Goal: Task Accomplishment & Management: Use online tool/utility

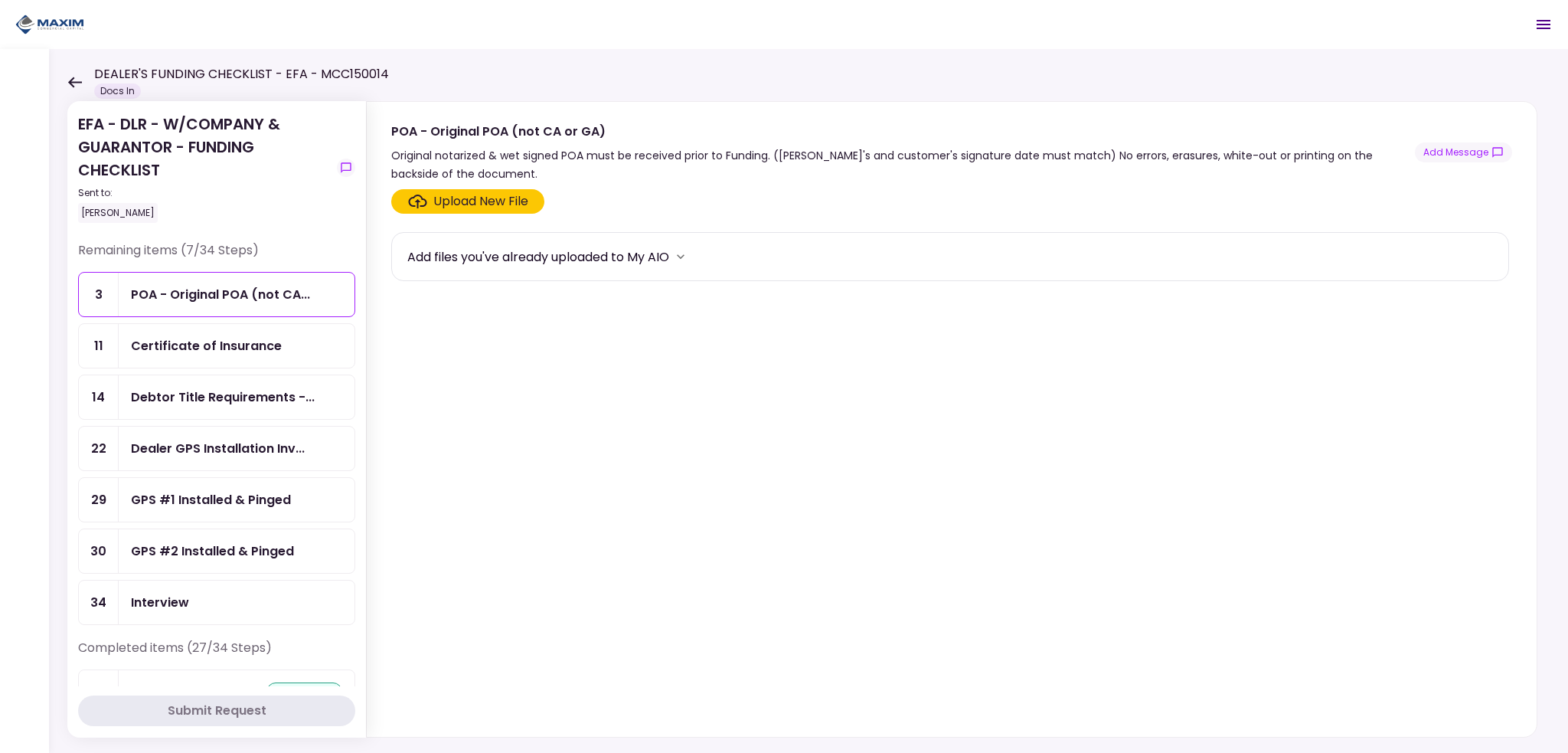
click at [196, 294] on div "POA - Original POA (not CA..." at bounding box center [221, 294] width 179 height 19
click at [477, 204] on div "Upload New File" at bounding box center [480, 201] width 95 height 18
click at [0, 0] on input "Upload New File" at bounding box center [0, 0] width 0 height 0
click at [1441, 156] on button "Add Message" at bounding box center [1464, 152] width 97 height 20
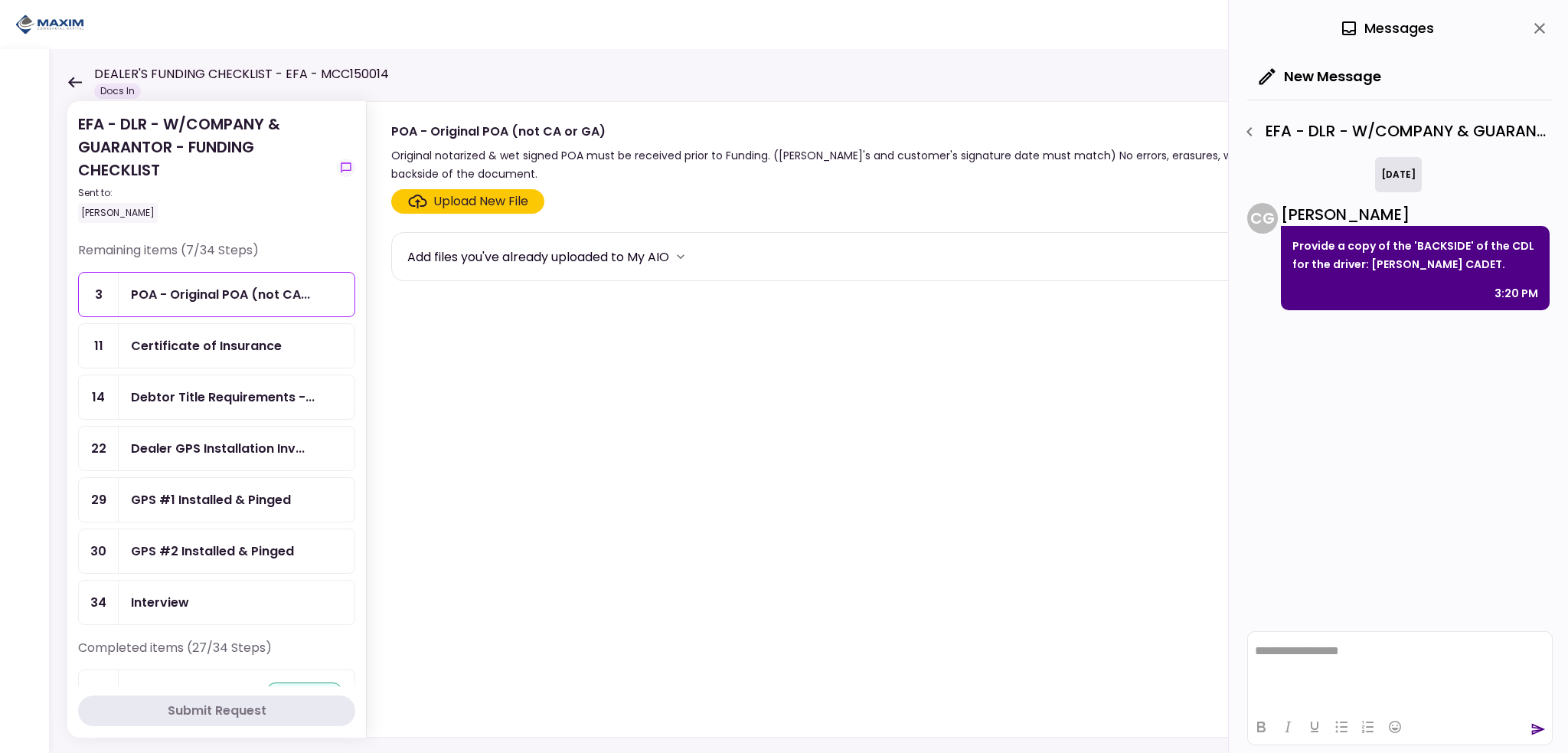
click at [1544, 31] on icon "close" at bounding box center [1540, 28] width 18 height 18
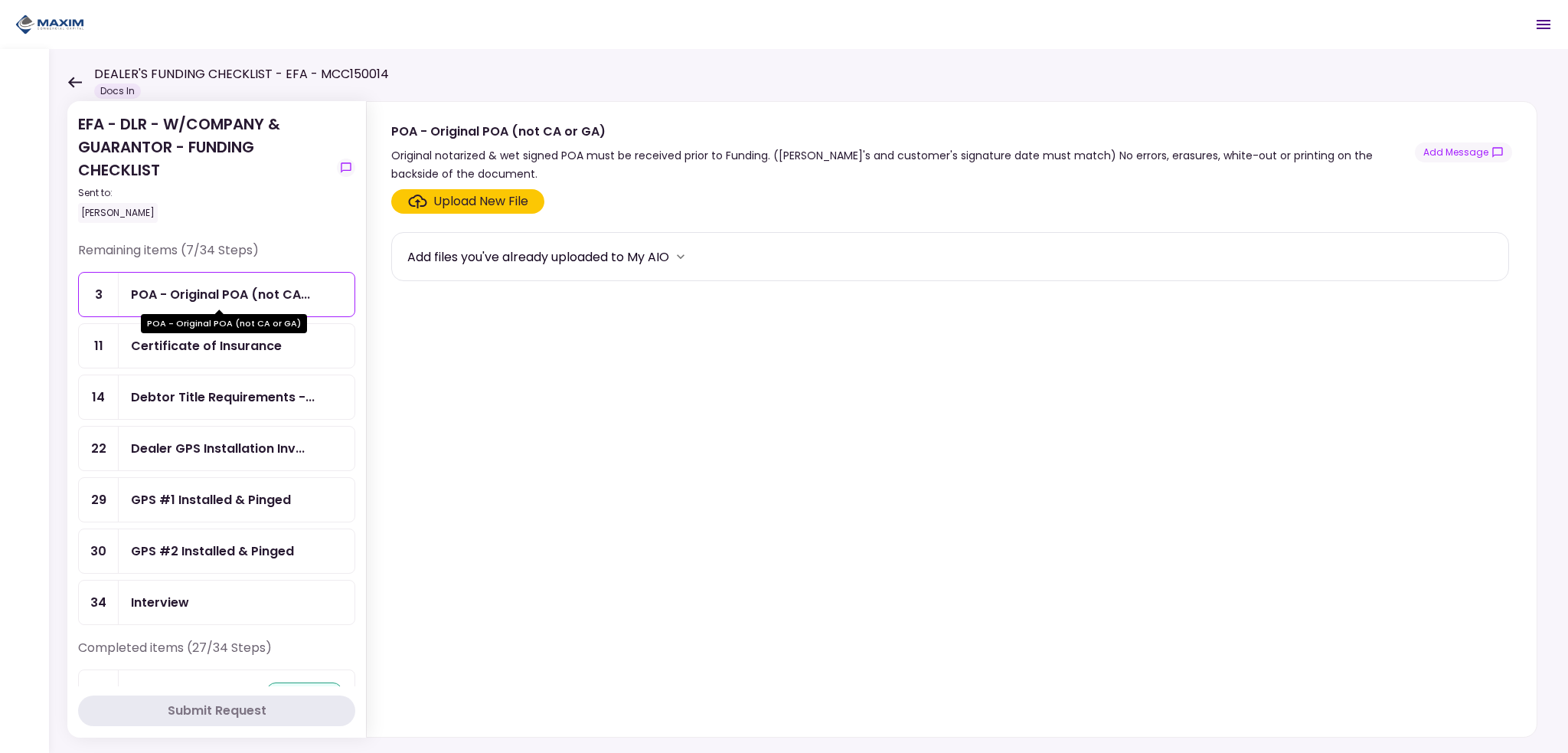
click at [197, 287] on div "POA - Original POA (not CA..." at bounding box center [221, 294] width 179 height 19
click at [1452, 156] on button "Add Message" at bounding box center [1464, 152] width 97 height 20
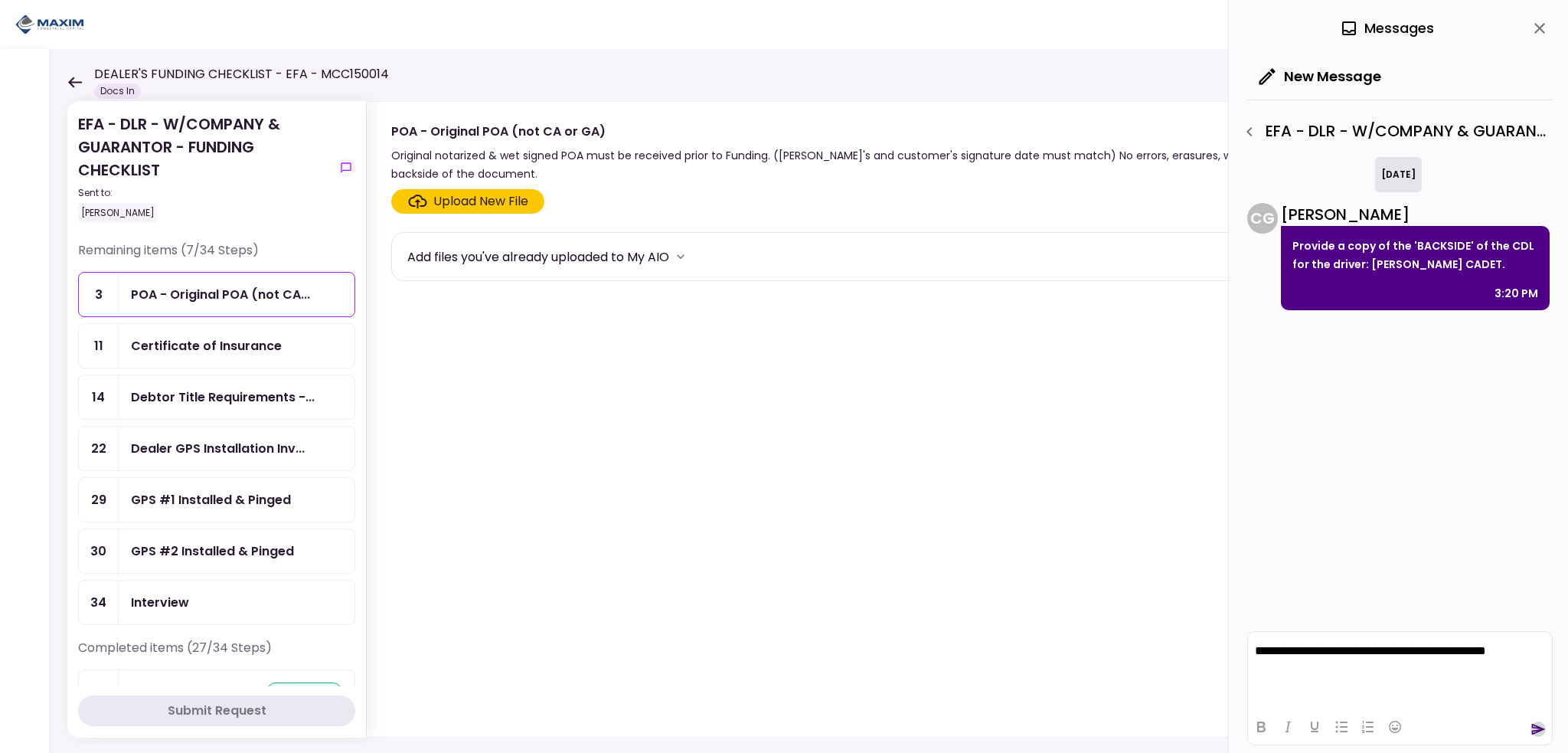
click at [1537, 729] on icon "send" at bounding box center [1538, 729] width 15 height 15
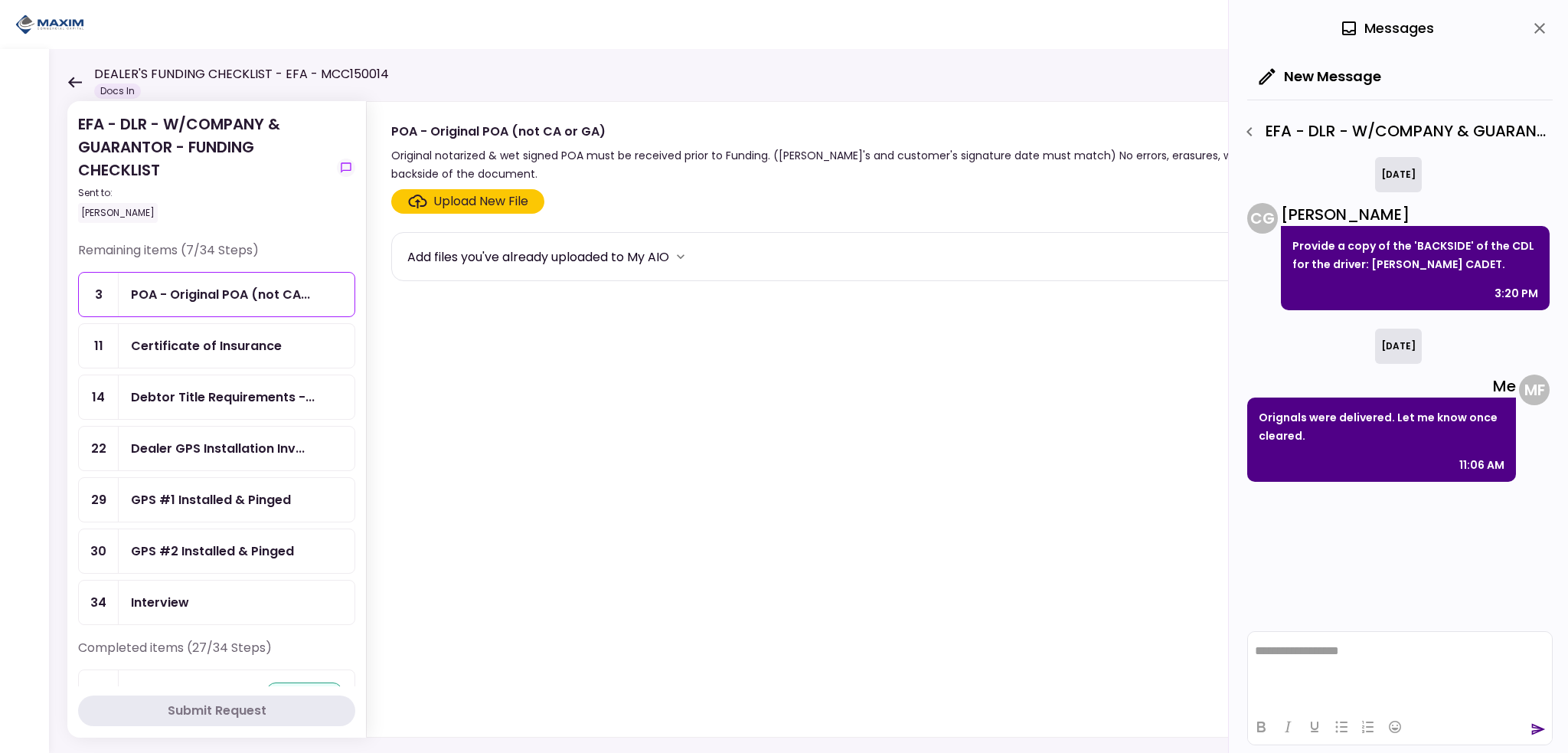
click at [1540, 20] on icon "close" at bounding box center [1540, 28] width 18 height 18
